Goal: Information Seeking & Learning: Check status

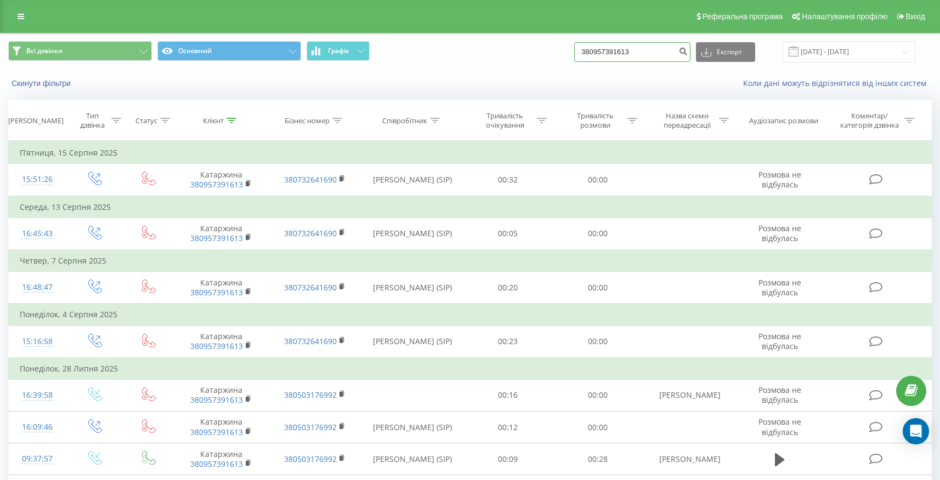
click at [668, 52] on input "380957391613" at bounding box center [632, 52] width 116 height 20
paste input "1677788"
type input "380951677788"
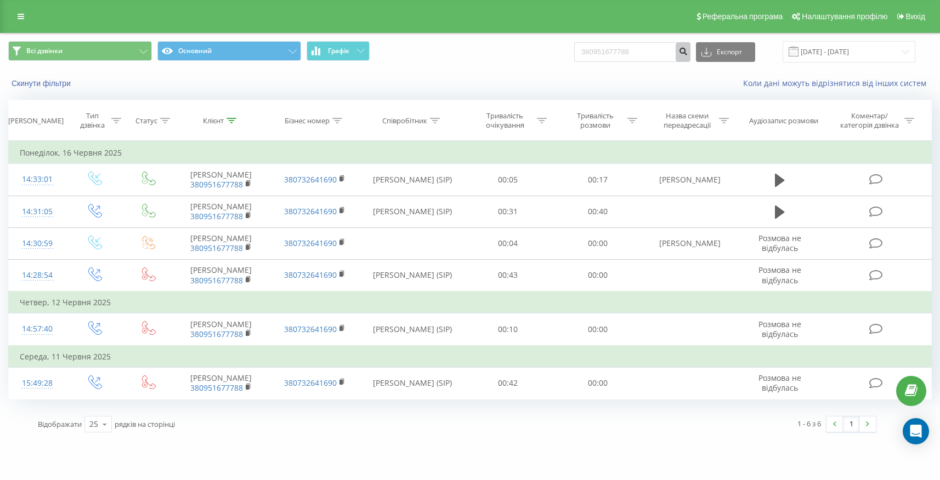
click at [688, 52] on icon "submit" at bounding box center [682, 50] width 9 height 7
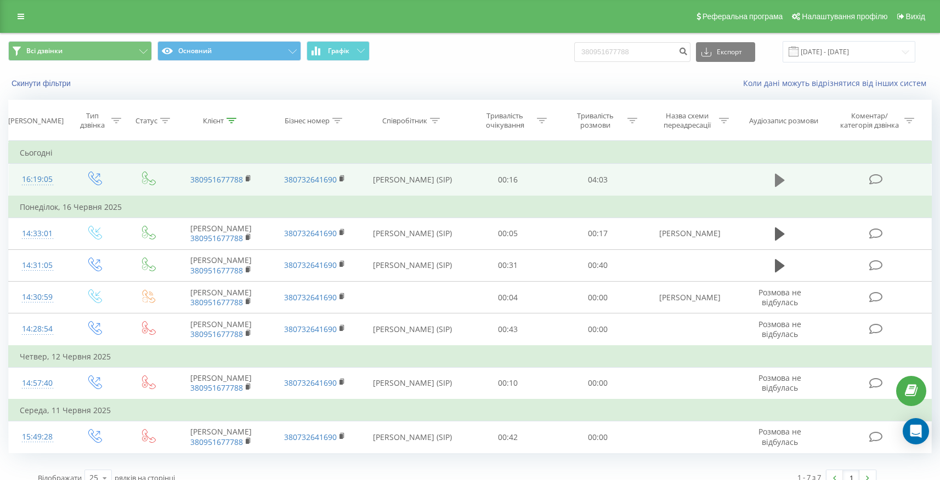
click at [772, 180] on button at bounding box center [780, 180] width 16 height 16
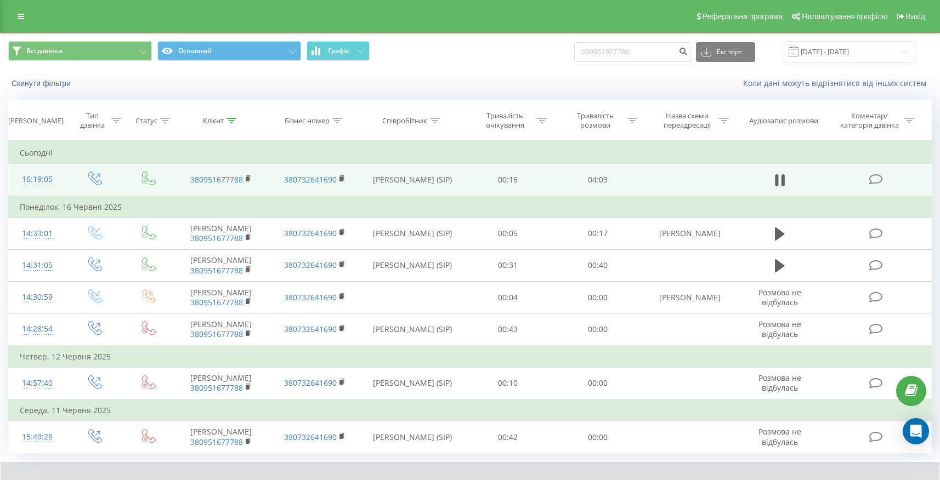
scroll to position [56, 0]
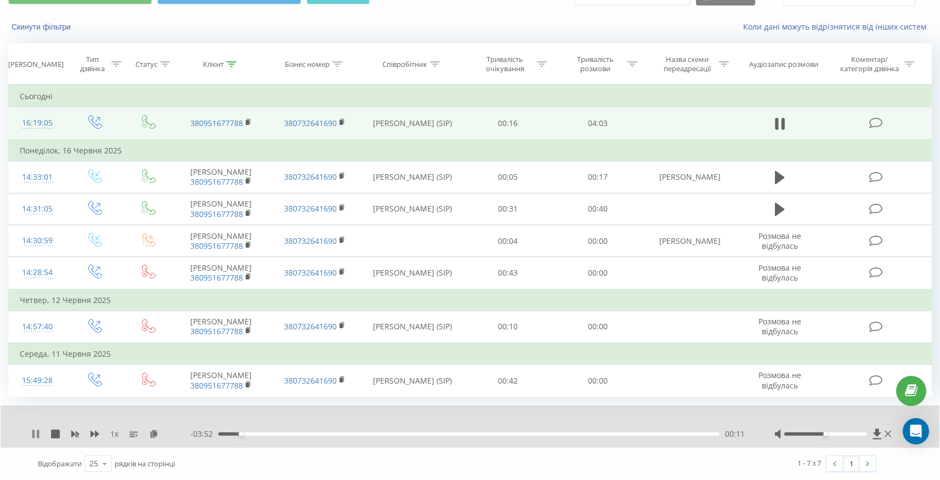
click at [32, 436] on icon at bounding box center [35, 434] width 9 height 9
